Goal: Task Accomplishment & Management: Manage account settings

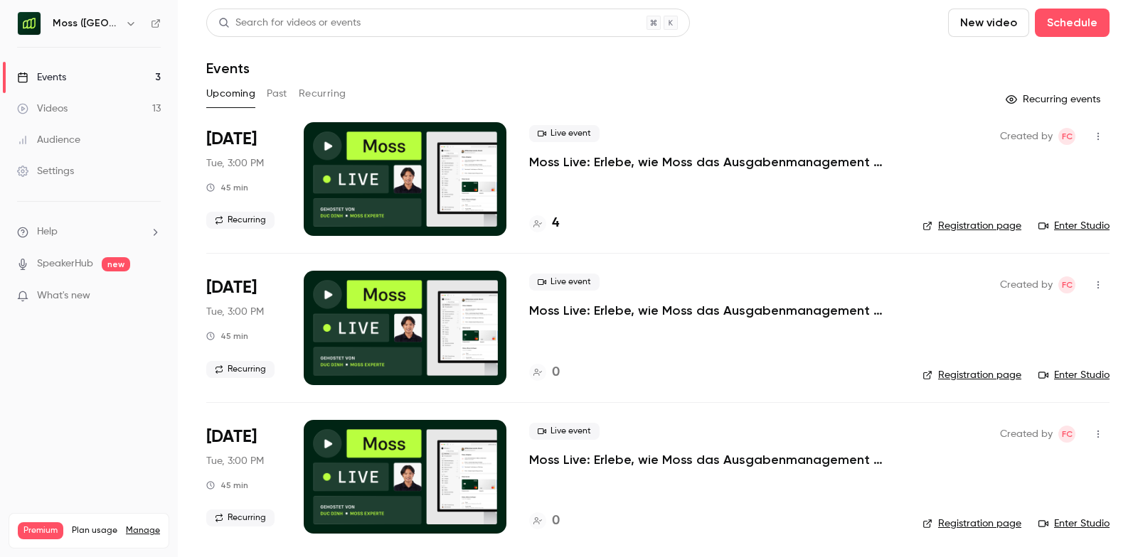
click at [63, 6] on nav "Moss (DE) Events 3 Videos 13 Audience Settings Help SpeakerHub new What's new P…" at bounding box center [89, 278] width 178 height 557
click at [63, 16] on h6 "Moss ([GEOGRAPHIC_DATA])" at bounding box center [86, 23] width 67 height 14
click at [126, 25] on div "Moss ([GEOGRAPHIC_DATA])" at bounding box center [96, 23] width 87 height 17
click at [125, 25] on icon "button" at bounding box center [130, 23] width 11 height 11
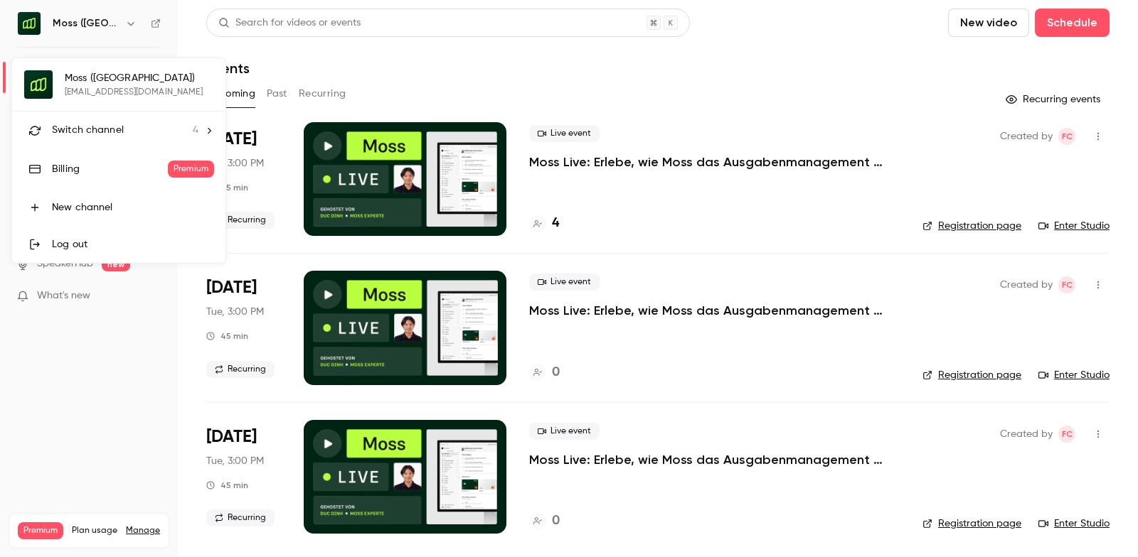
click at [90, 131] on span "Switch channel" at bounding box center [88, 130] width 72 height 15
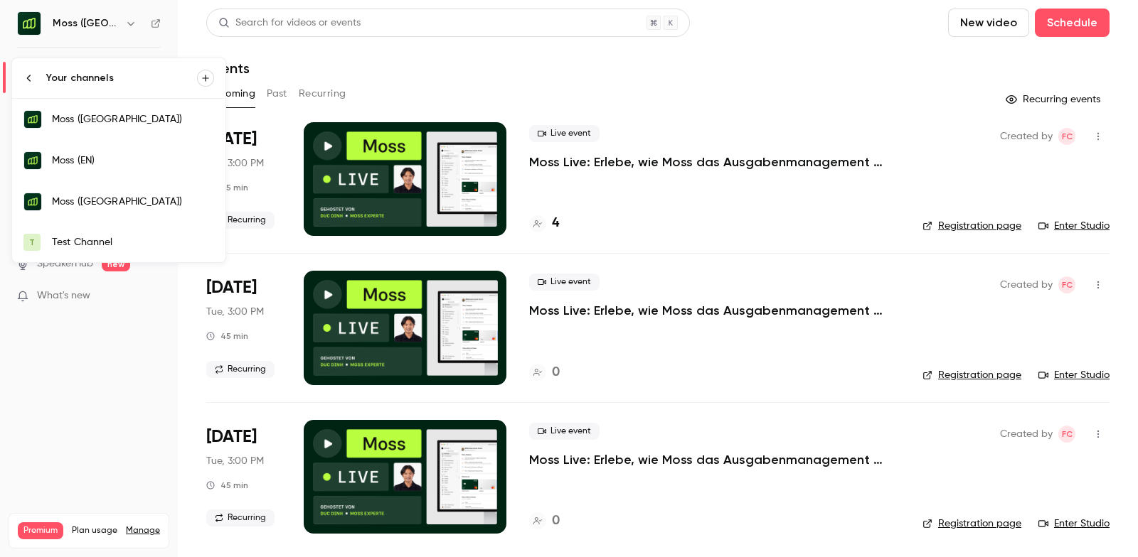
click at [85, 184] on link "Moss ([GEOGRAPHIC_DATA])" at bounding box center [118, 201] width 213 height 41
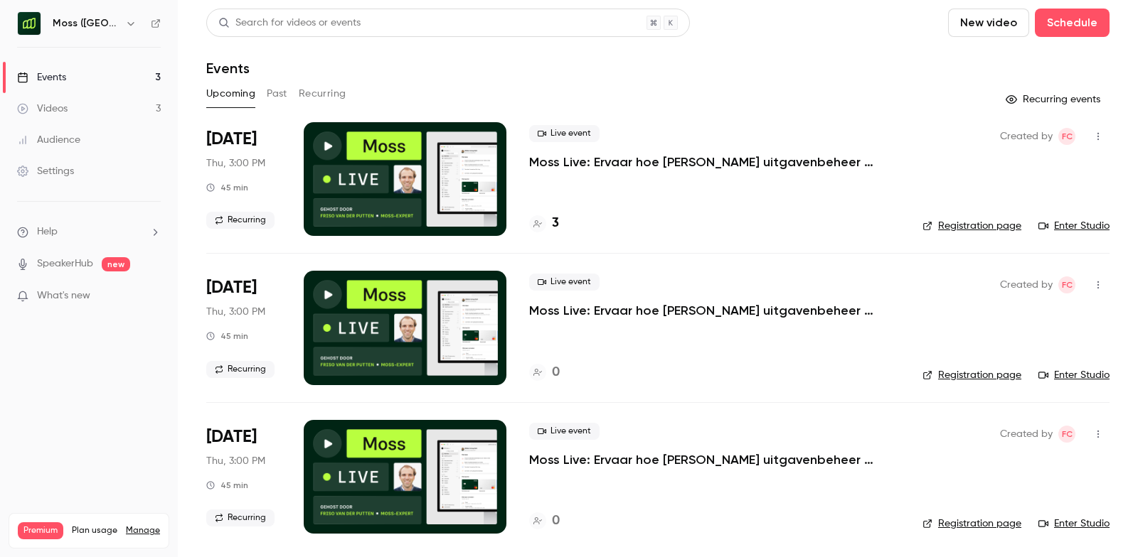
click at [574, 221] on div "3" at bounding box center [714, 223] width 370 height 19
click at [607, 153] on div "Live event Moss Live: Ervaar hoe [PERSON_NAME] uitgavenbeheer automatiseert" at bounding box center [714, 148] width 370 height 46
click at [217, 137] on span "[DATE]" at bounding box center [231, 139] width 50 height 23
click at [237, 170] on span "Thu, 3:00 PM" at bounding box center [235, 163] width 59 height 14
click at [478, 191] on div at bounding box center [405, 179] width 203 height 114
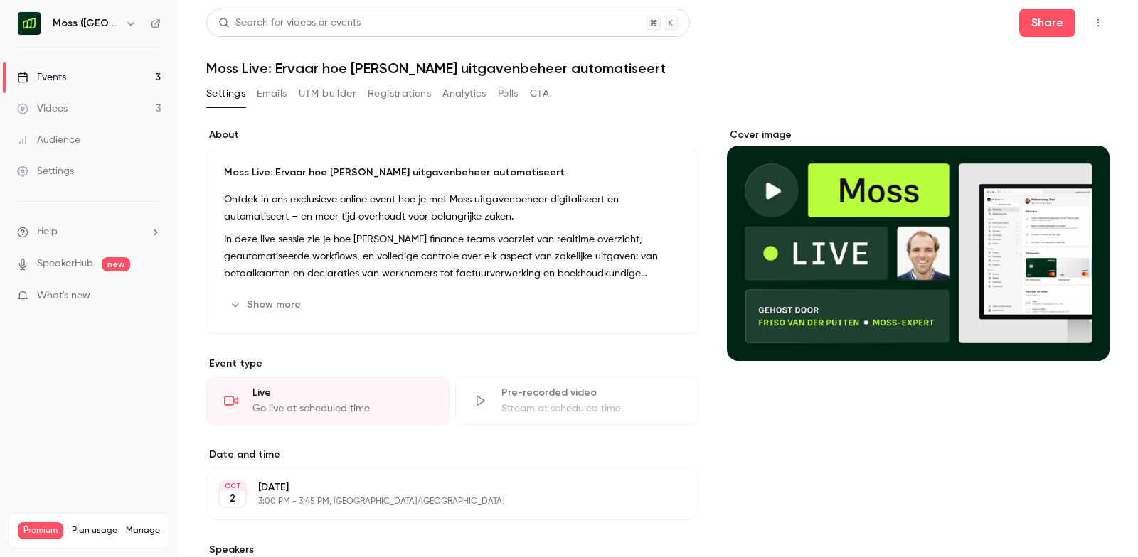
click at [512, 92] on button "Polls" at bounding box center [508, 93] width 21 height 23
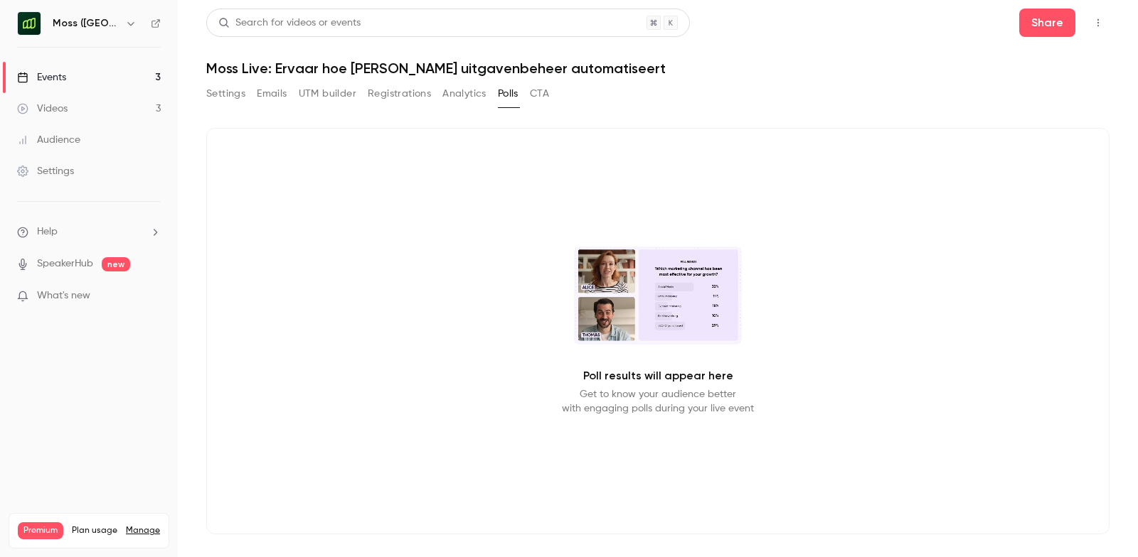
click at [411, 82] on button "Registrations" at bounding box center [399, 93] width 63 height 23
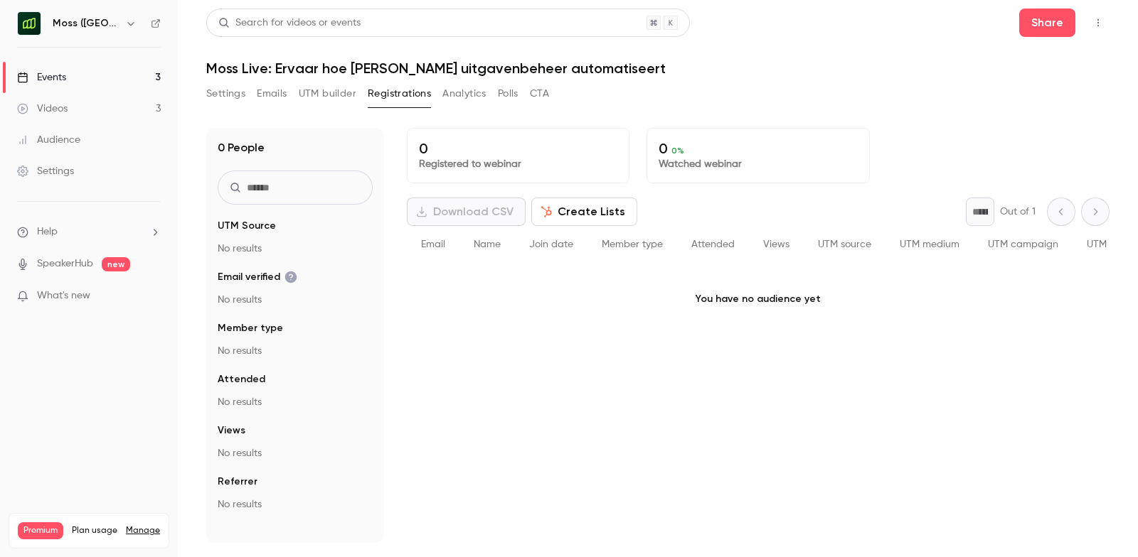
click at [411, 89] on button "Registrations" at bounding box center [399, 93] width 63 height 23
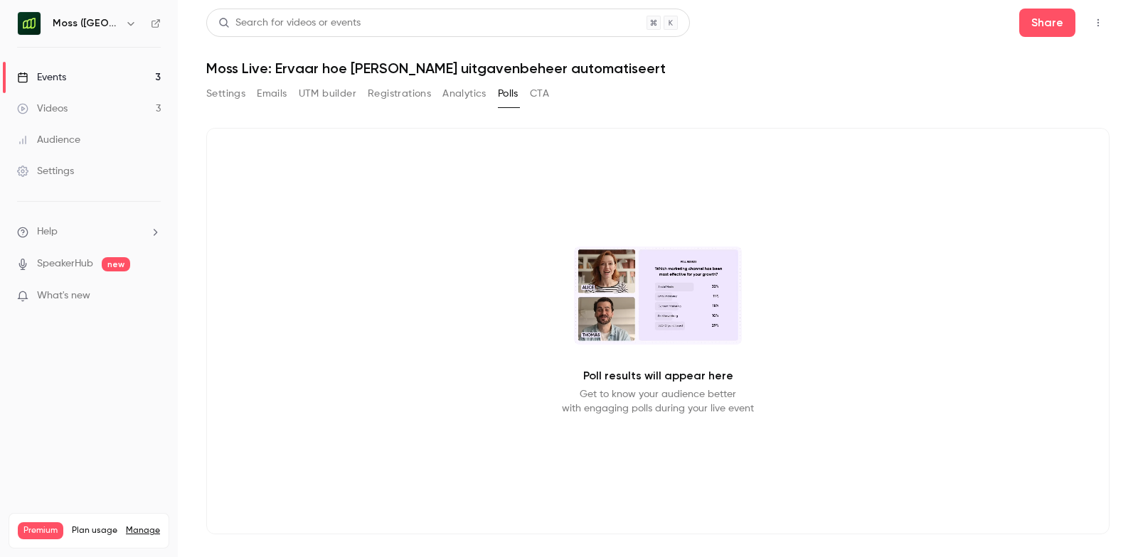
click at [232, 105] on div "Settings Emails UTM builder Registrations Analytics Polls CTA" at bounding box center [377, 96] width 343 height 28
